Goal: Information Seeking & Learning: Learn about a topic

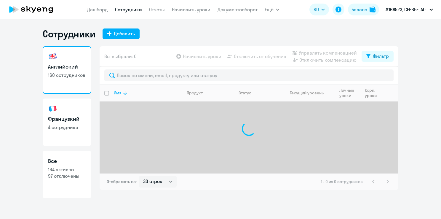
select select "30"
type input "[PERSON_NAME]"
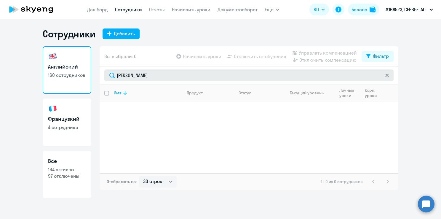
drag, startPoint x: 164, startPoint y: 76, endPoint x: 115, endPoint y: 74, distance: 48.7
click at [115, 74] on input "[PERSON_NAME]" at bounding box center [248, 75] width 289 height 12
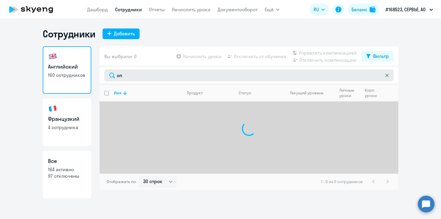
type input "о"
type input "[PERSON_NAME]"
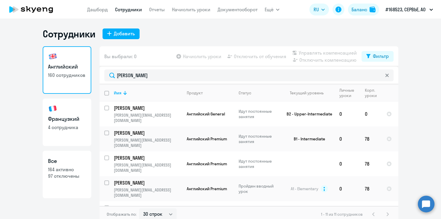
drag, startPoint x: 153, startPoint y: 78, endPoint x: 90, endPoint y: 60, distance: 65.5
click at [90, 60] on div "Английский 160 сотрудников [DEMOGRAPHIC_DATA] 4 сотрудника Все 164 активно 97 о…" at bounding box center [221, 134] width 356 height 176
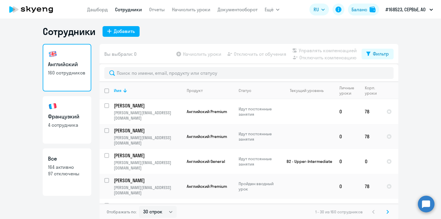
scroll to position [4, 0]
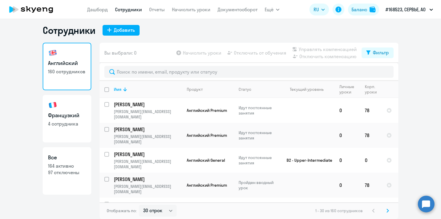
click at [63, 171] on p "97 отключены" at bounding box center [67, 172] width 38 height 7
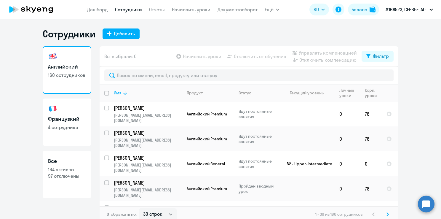
select select "30"
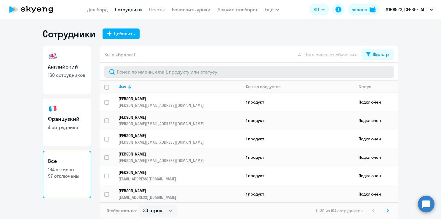
click at [136, 78] on div at bounding box center [249, 72] width 299 height 18
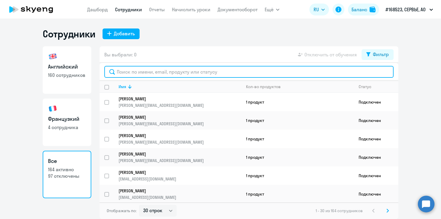
click at [144, 69] on input "text" at bounding box center [248, 72] width 289 height 12
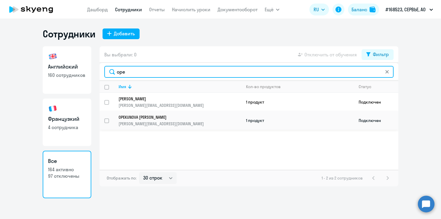
type input "ope"
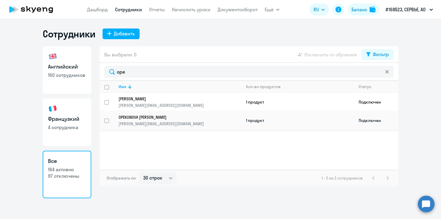
click at [187, 119] on p "OPEKUNOVA [PERSON_NAME]" at bounding box center [176, 116] width 114 height 5
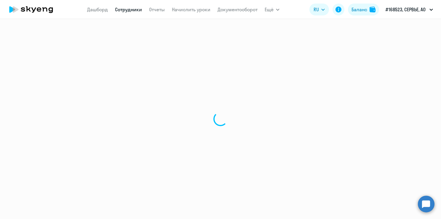
select select "english"
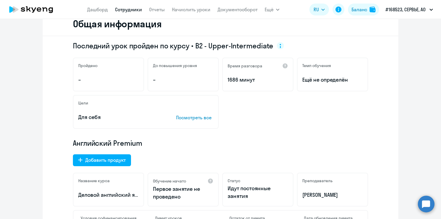
scroll to position [148, 0]
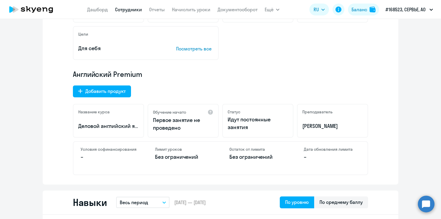
click at [319, 124] on p "[PERSON_NAME]" at bounding box center [332, 126] width 60 height 8
click at [344, 115] on div "Преподаватель [PERSON_NAME]" at bounding box center [332, 121] width 71 height 34
click at [327, 124] on p "[PERSON_NAME]" at bounding box center [332, 126] width 60 height 8
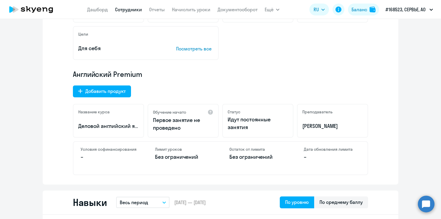
click at [336, 130] on p "[PERSON_NAME]" at bounding box center [332, 126] width 60 height 8
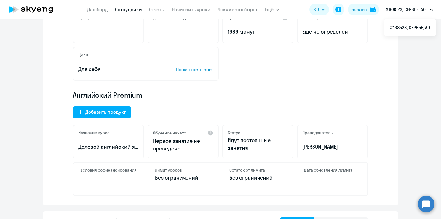
scroll to position [123, 0]
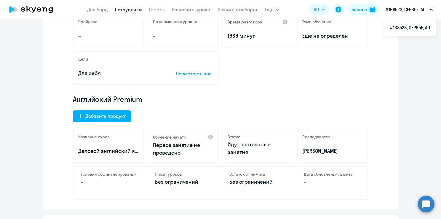
click at [333, 109] on div "Английский Premium Добавить продукт Название курса Деловой английский язык на к…" at bounding box center [220, 147] width 295 height 106
click at [115, 48] on div "Пройдено – До повышения уровня – Время разговора 1686 минут [PERSON_NAME] обуче…" at bounding box center [220, 49] width 295 height 71
